Goal: Find specific page/section: Find specific page/section

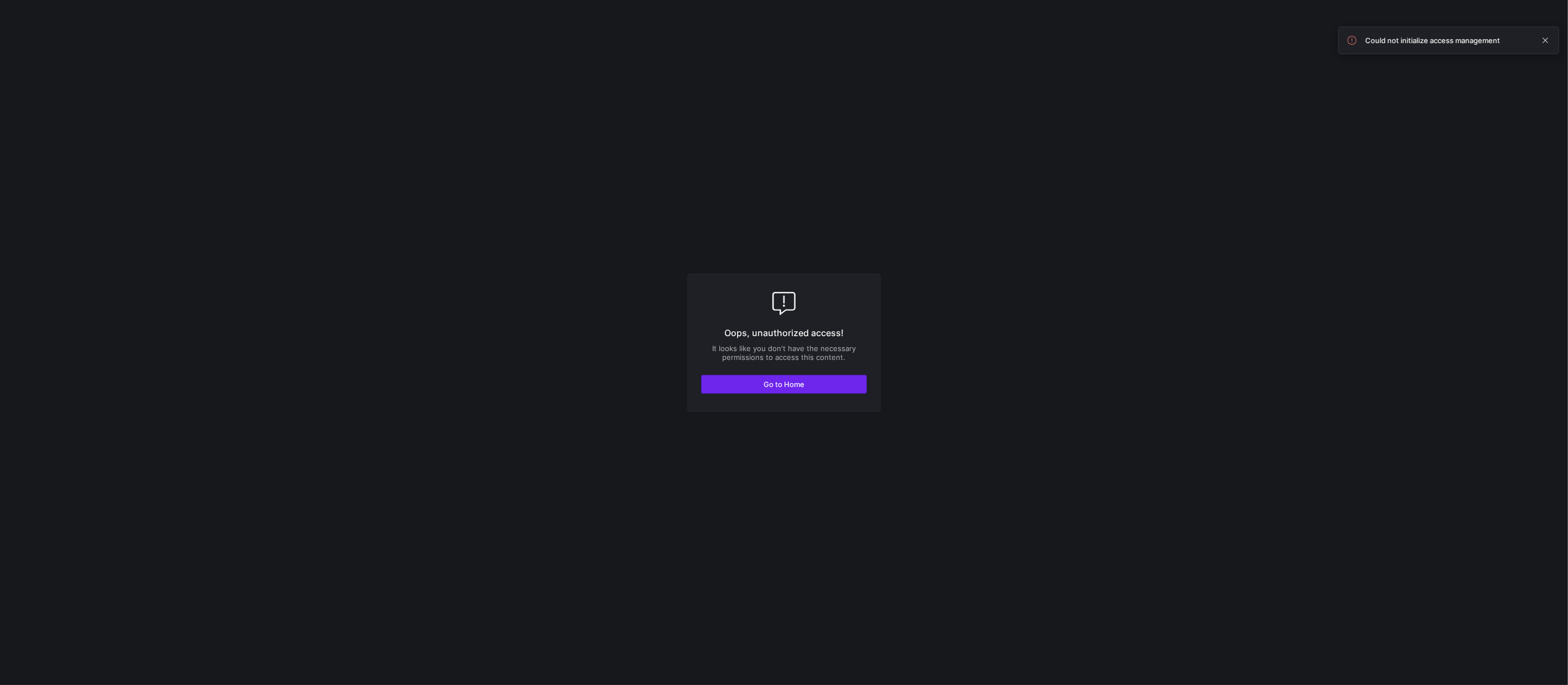
click at [714, 385] on span "button" at bounding box center [784, 384] width 164 height 18
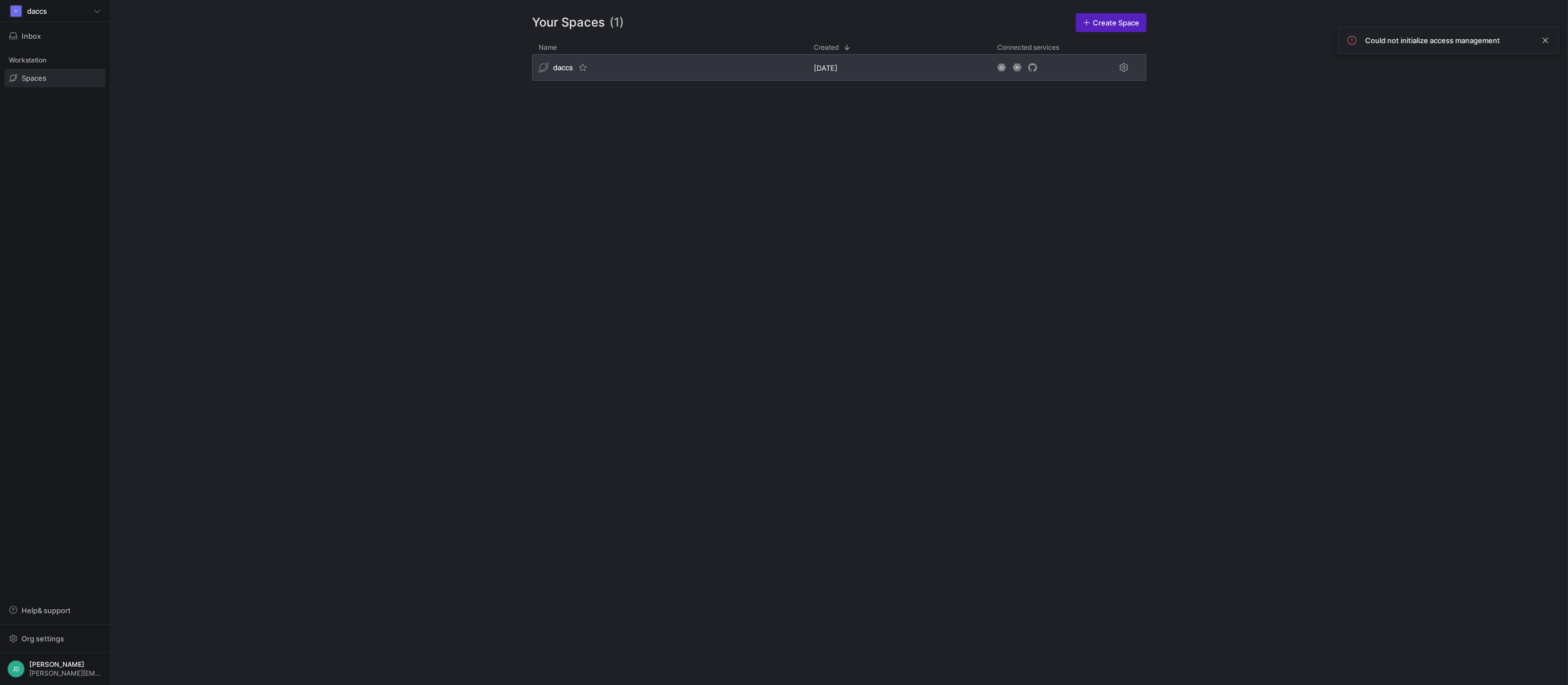
click at [665, 73] on div "daccs" at bounding box center [670, 67] width 275 height 27
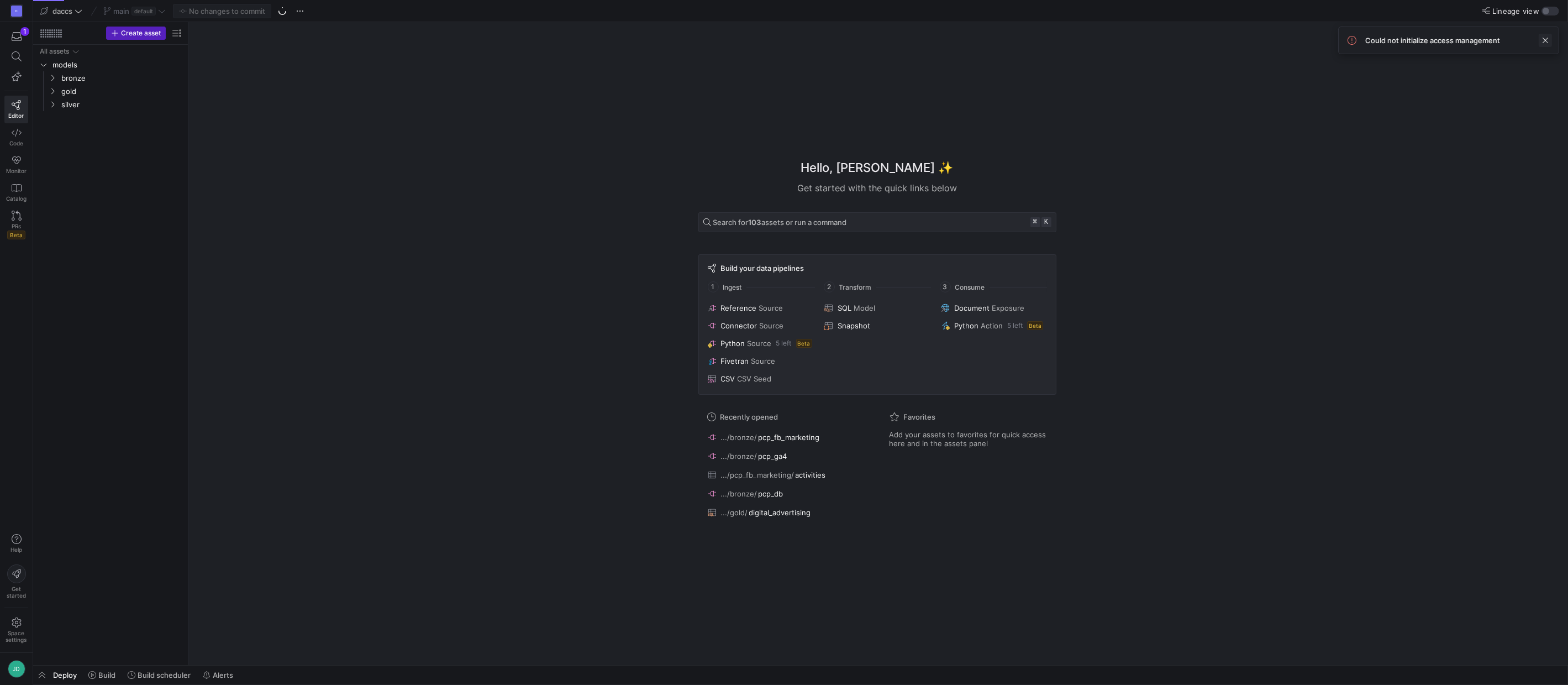
click at [1547, 43] on span at bounding box center [1545, 40] width 13 height 13
